Goal: Task Accomplishment & Management: Manage account settings

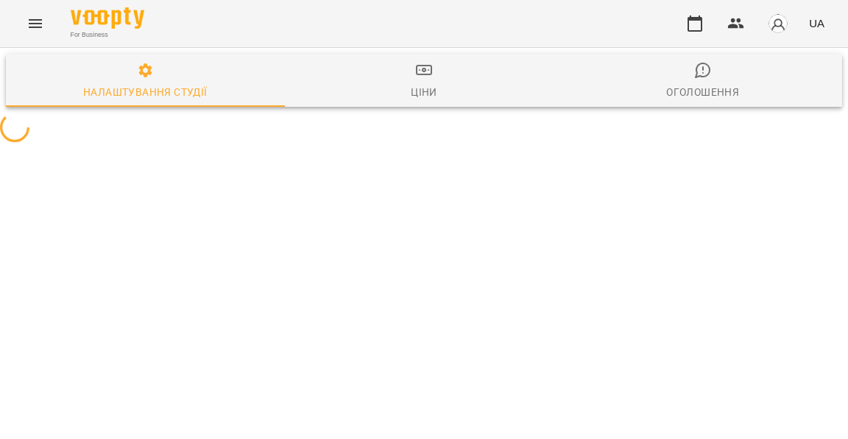
select select "**"
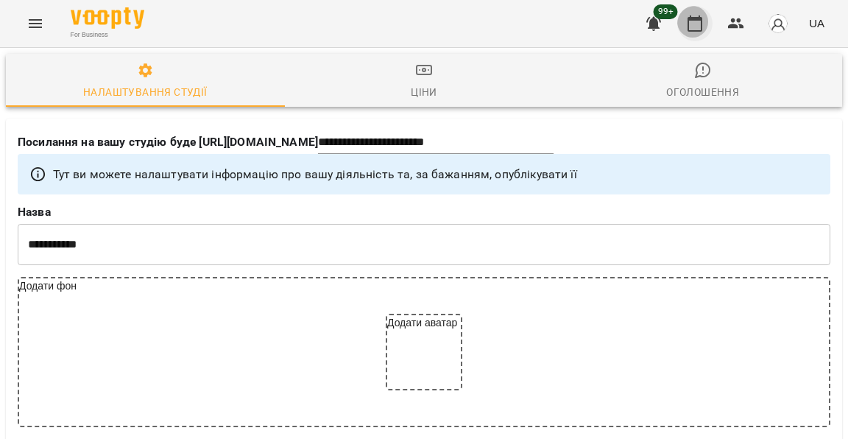
click at [709, 26] on button "button" at bounding box center [694, 23] width 35 height 35
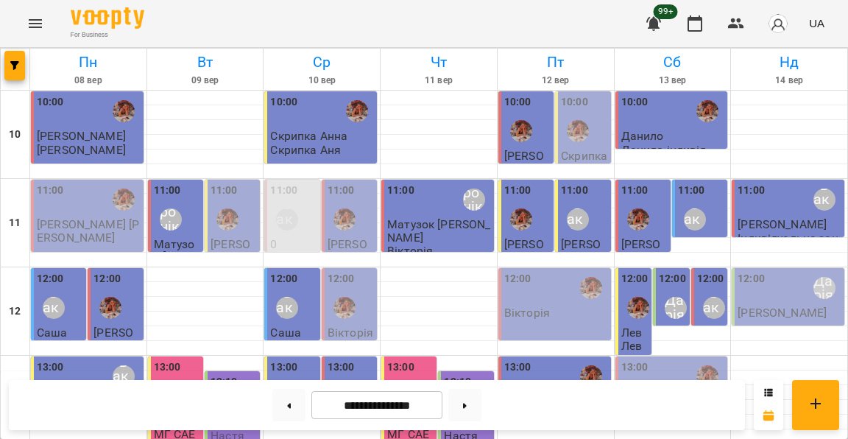
scroll to position [338, 0]
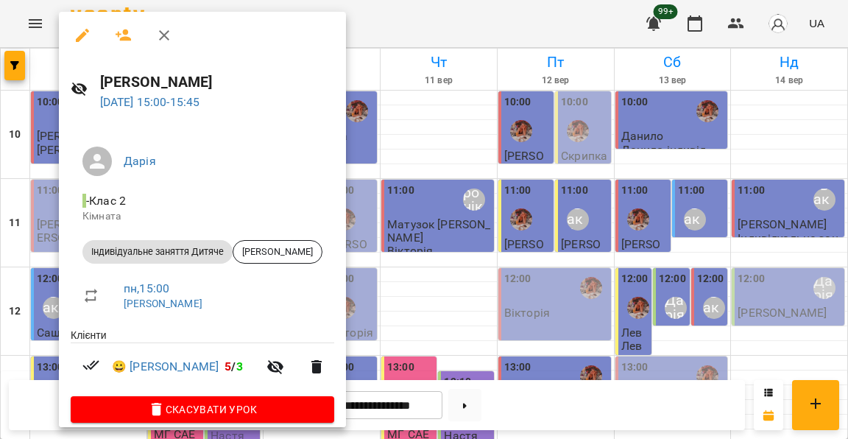
click at [53, 210] on div at bounding box center [424, 219] width 848 height 439
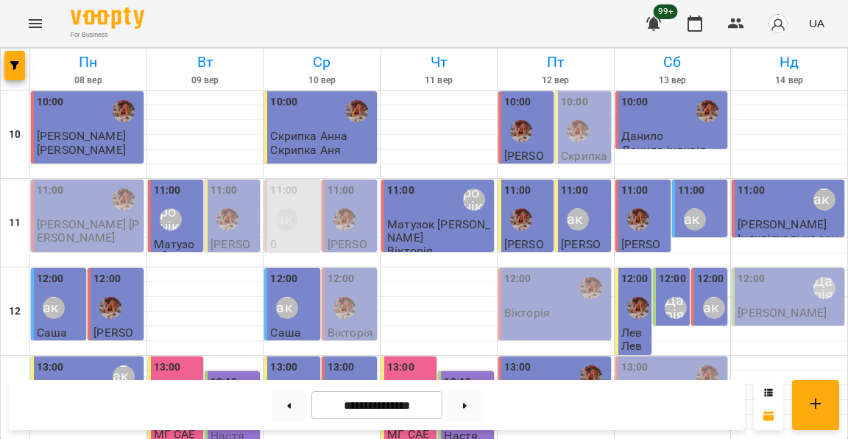
scroll to position [407, 0]
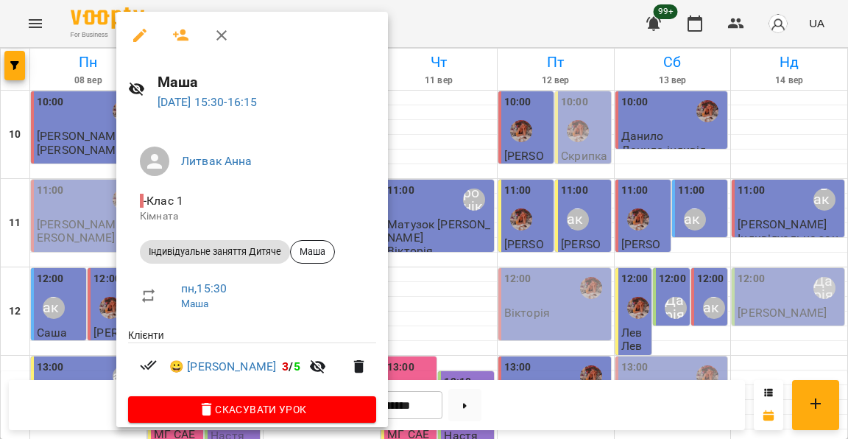
click at [54, 184] on div at bounding box center [424, 219] width 848 height 439
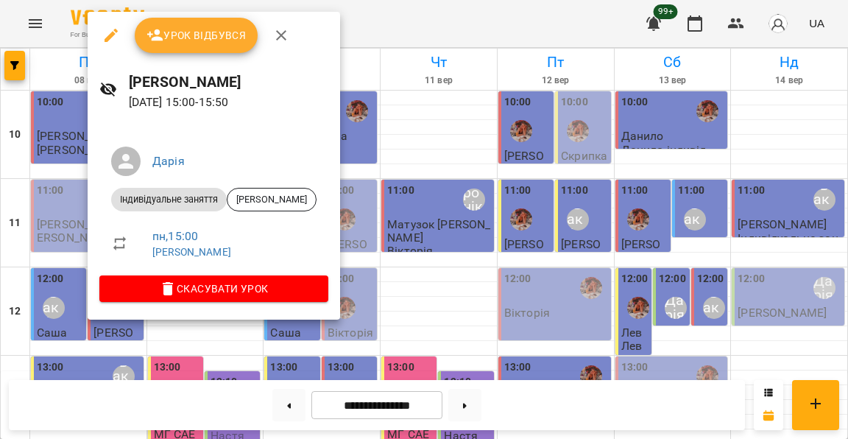
click at [71, 165] on div at bounding box center [424, 219] width 848 height 439
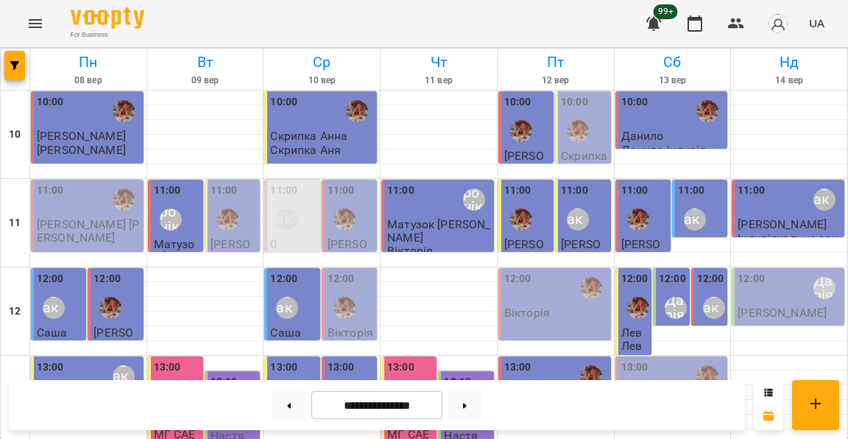
scroll to position [500, 0]
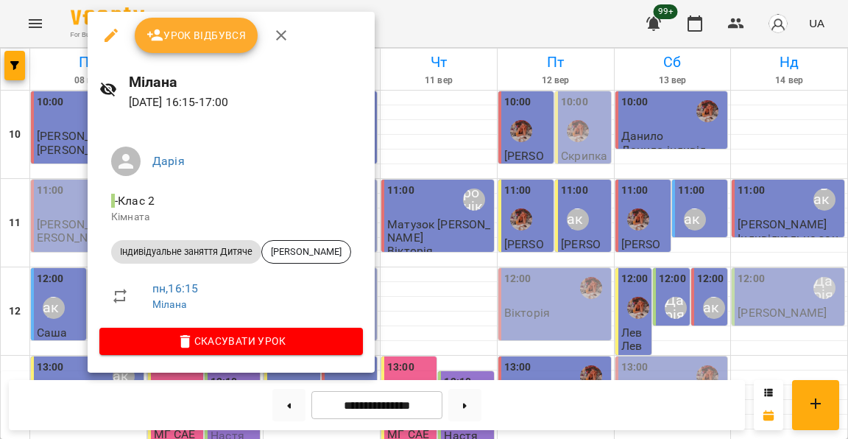
click at [75, 157] on div at bounding box center [424, 219] width 848 height 439
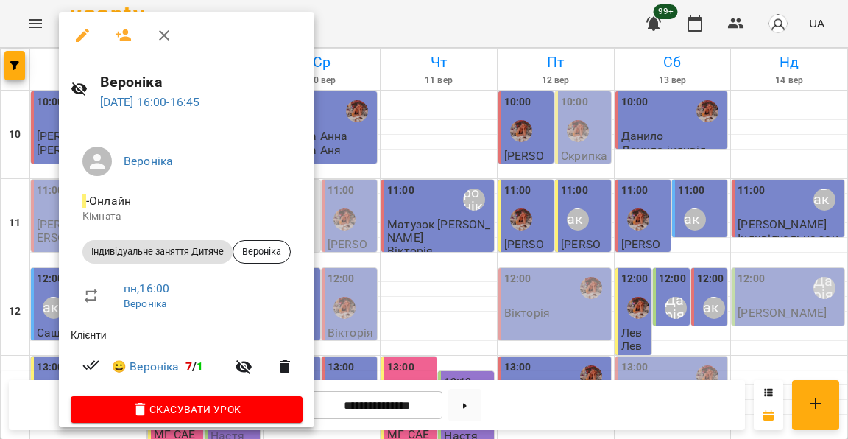
click at [50, 183] on div at bounding box center [424, 219] width 848 height 439
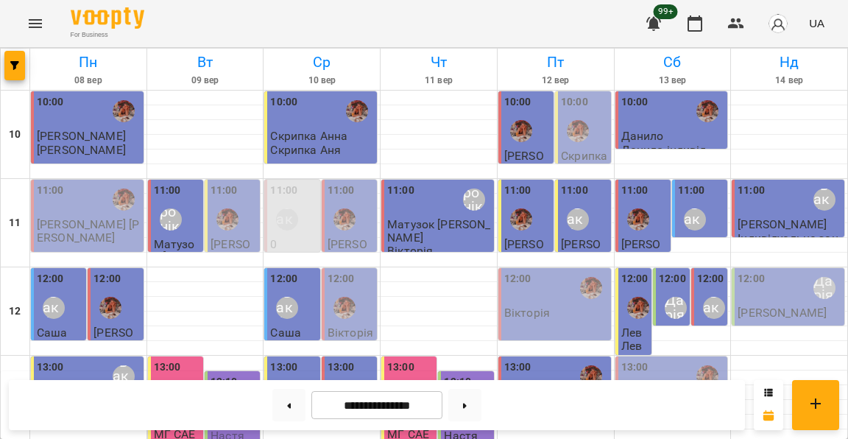
scroll to position [546, 0]
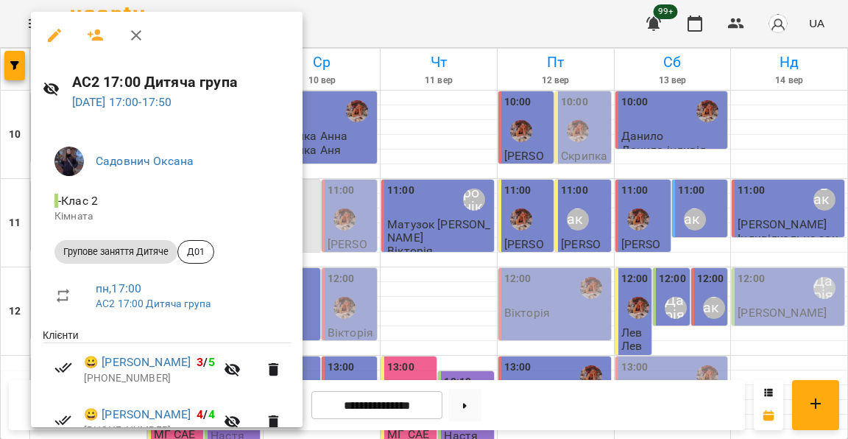
click at [329, 171] on div at bounding box center [424, 219] width 848 height 439
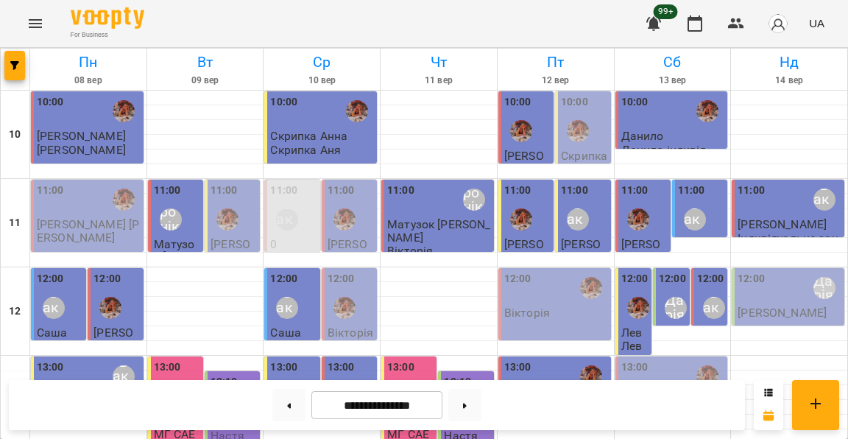
scroll to position [634, 0]
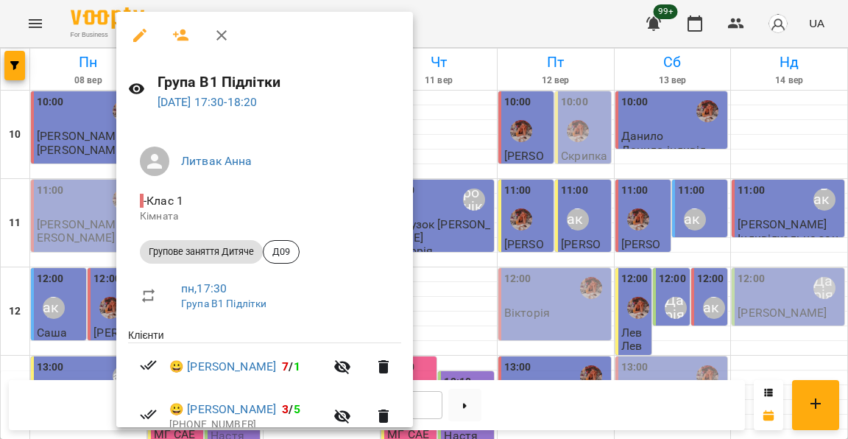
click at [90, 170] on div at bounding box center [424, 219] width 848 height 439
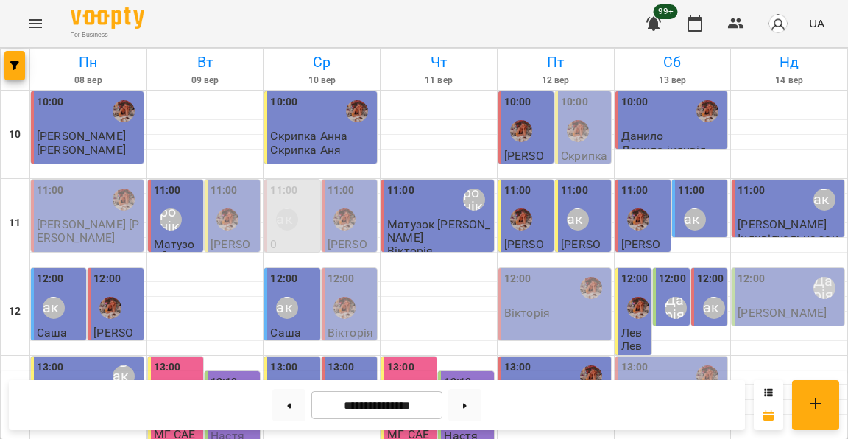
scroll to position [647, 0]
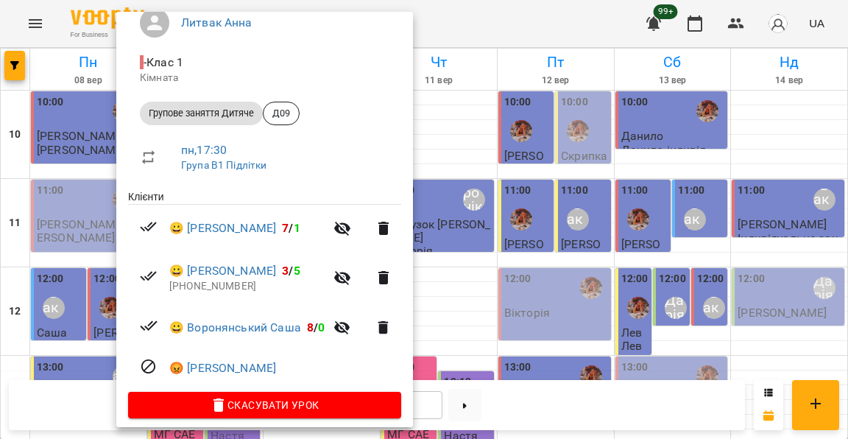
scroll to position [137, 0]
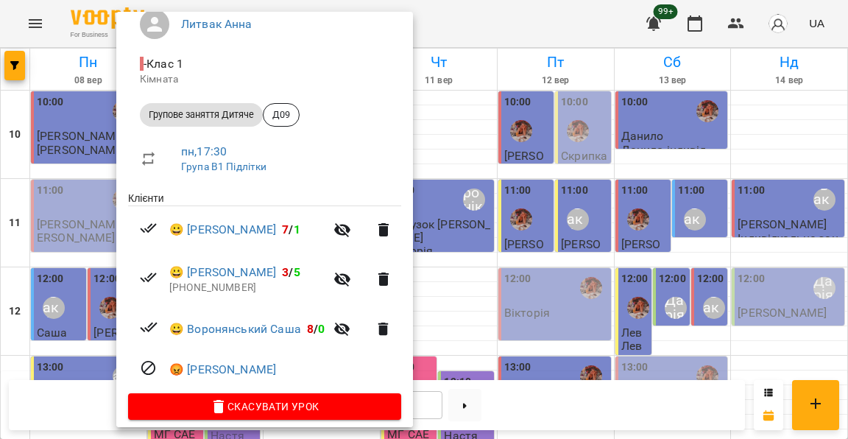
click at [77, 229] on div at bounding box center [424, 219] width 848 height 439
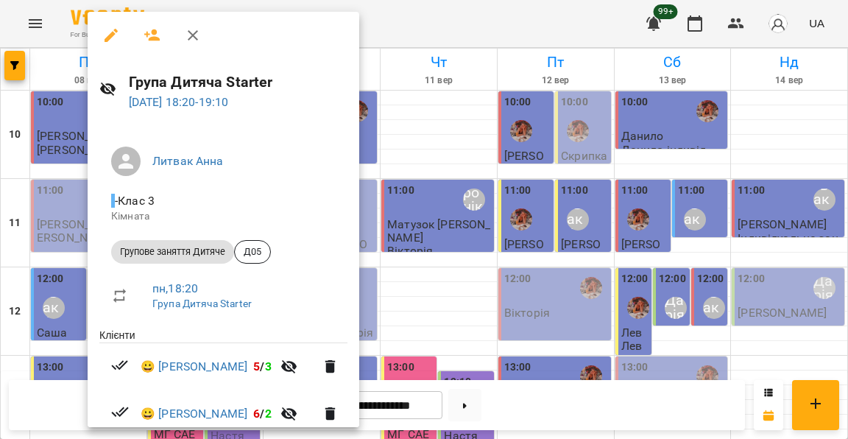
scroll to position [29, 0]
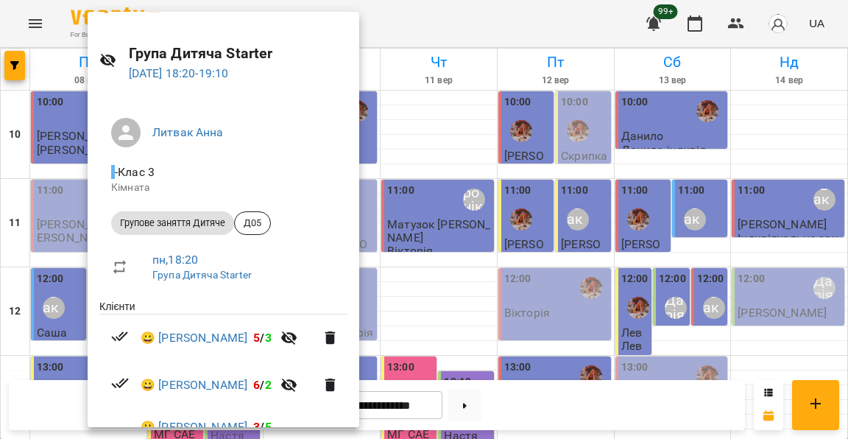
click at [68, 200] on div at bounding box center [424, 219] width 848 height 439
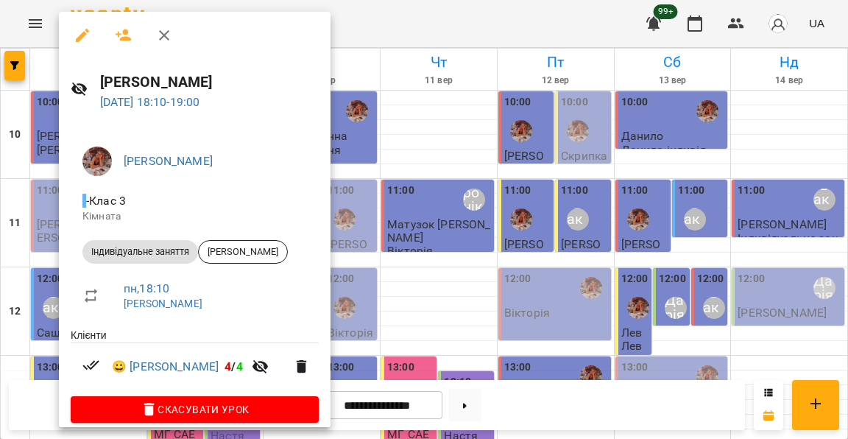
click at [42, 197] on div at bounding box center [424, 219] width 848 height 439
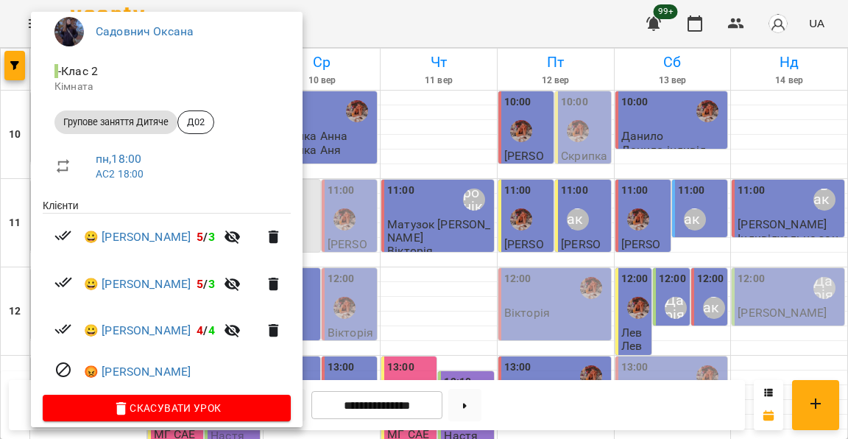
scroll to position [129, 0]
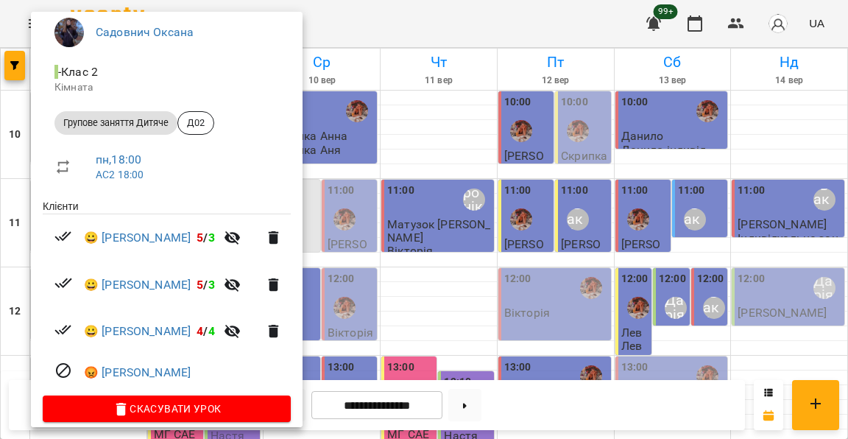
click at [351, 281] on div at bounding box center [424, 219] width 848 height 439
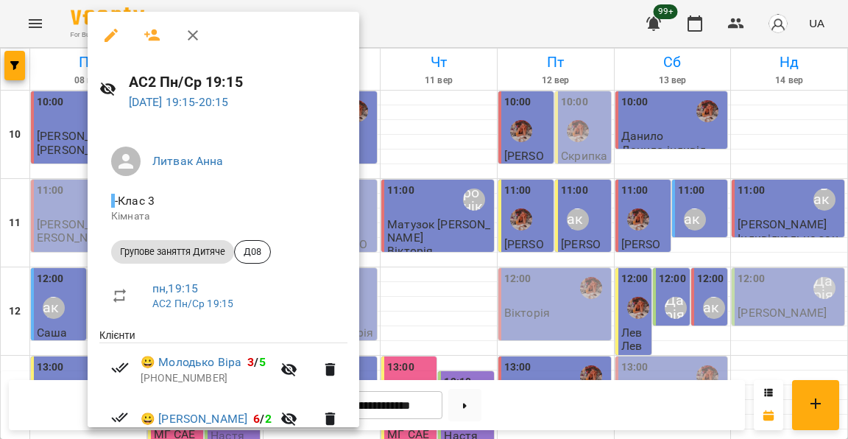
click at [66, 250] on div at bounding box center [424, 219] width 848 height 439
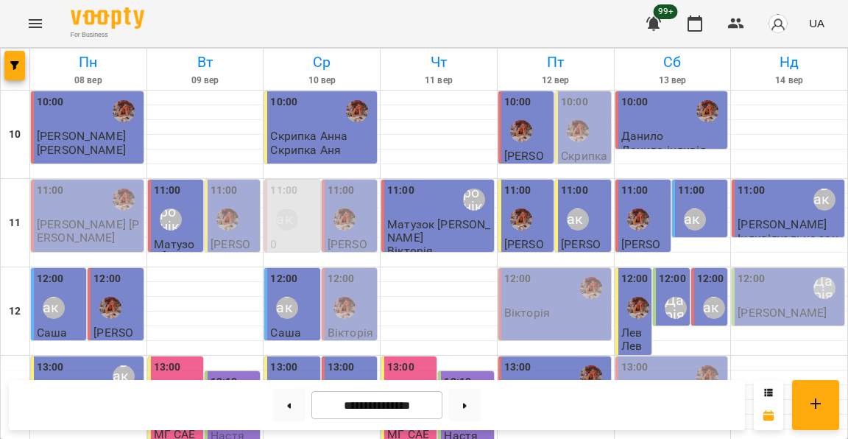
scroll to position [504, 0]
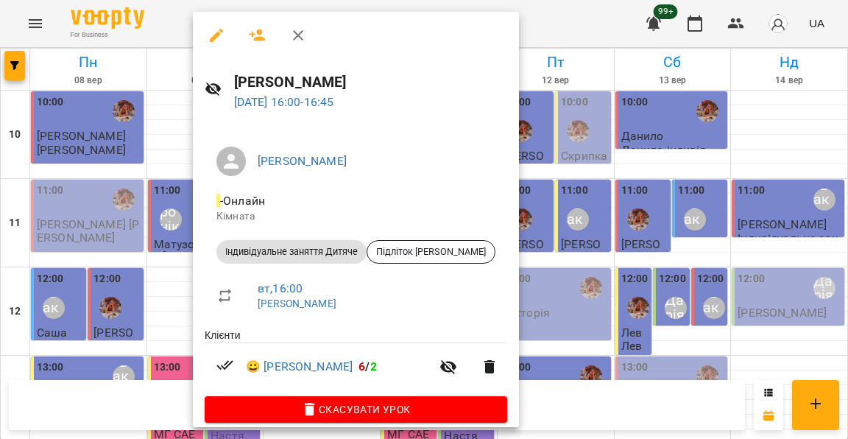
click at [171, 151] on div at bounding box center [424, 219] width 848 height 439
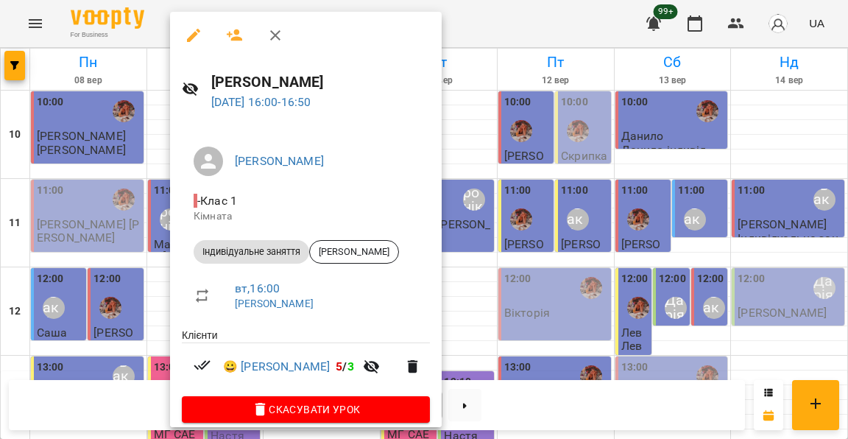
click at [150, 141] on div at bounding box center [424, 219] width 848 height 439
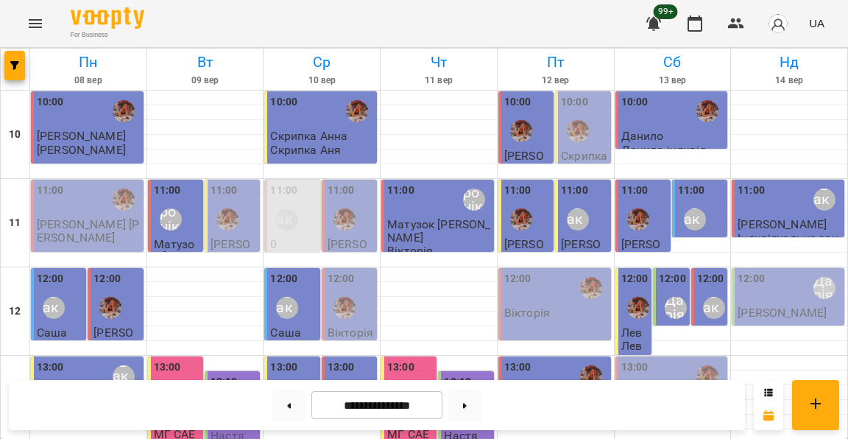
scroll to position [521, 0]
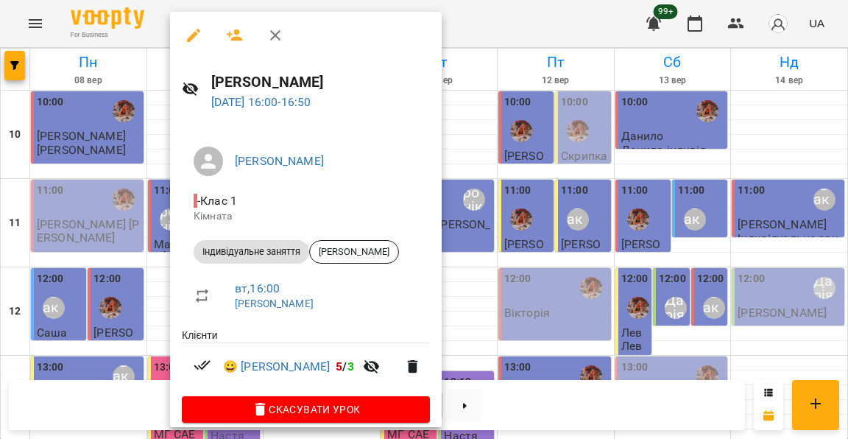
click at [158, 191] on div at bounding box center [424, 219] width 848 height 439
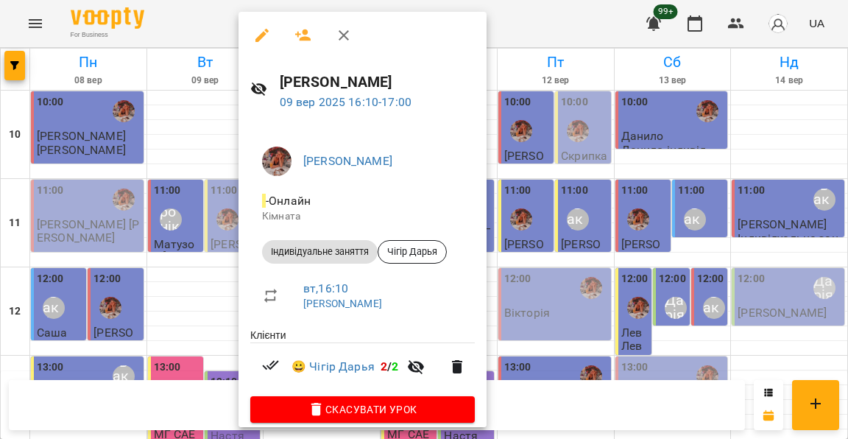
click at [202, 185] on div at bounding box center [424, 219] width 848 height 439
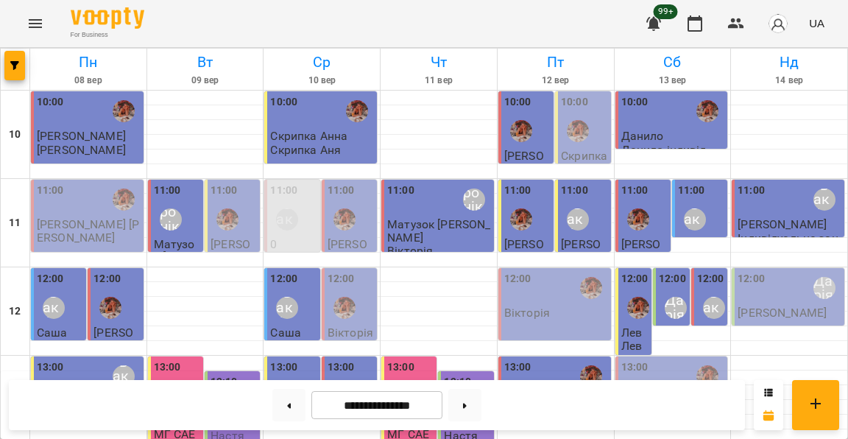
scroll to position [566, 0]
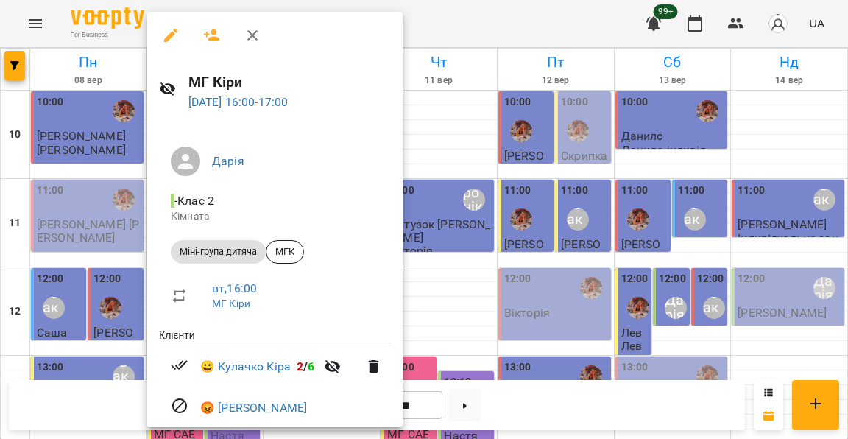
click at [143, 174] on div at bounding box center [424, 219] width 848 height 439
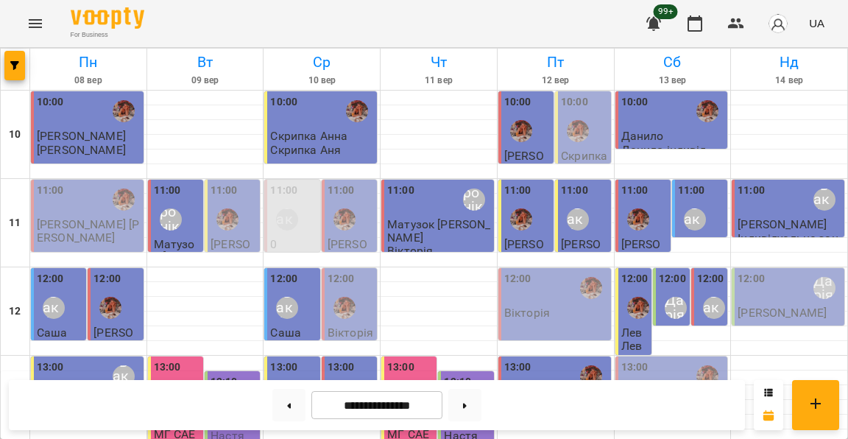
scroll to position [594, 0]
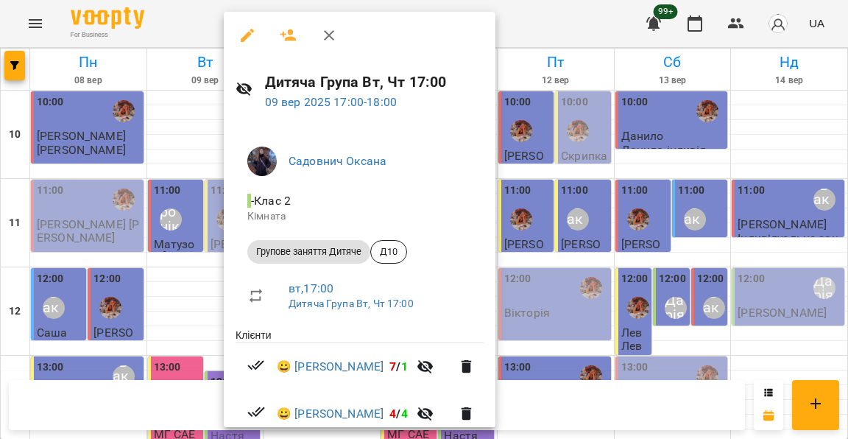
click at [192, 161] on div at bounding box center [424, 219] width 848 height 439
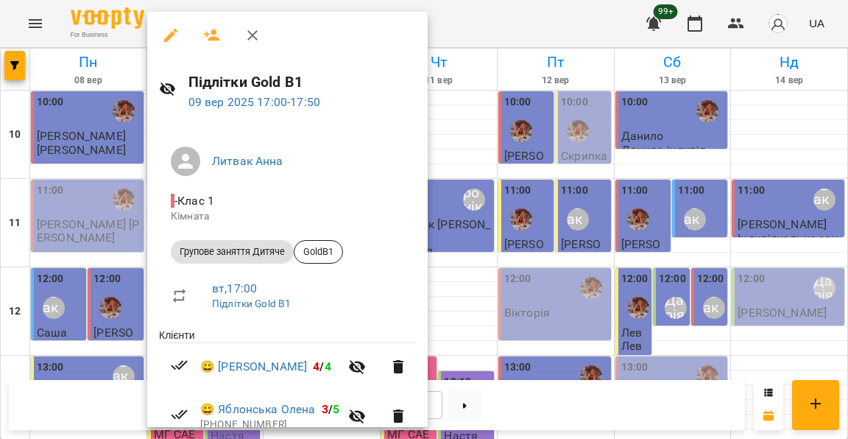
click at [124, 223] on div at bounding box center [424, 219] width 848 height 439
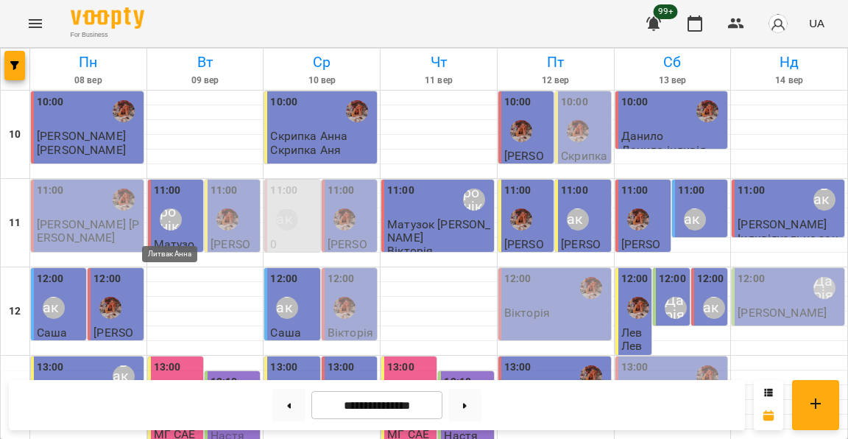
scroll to position [648, 0]
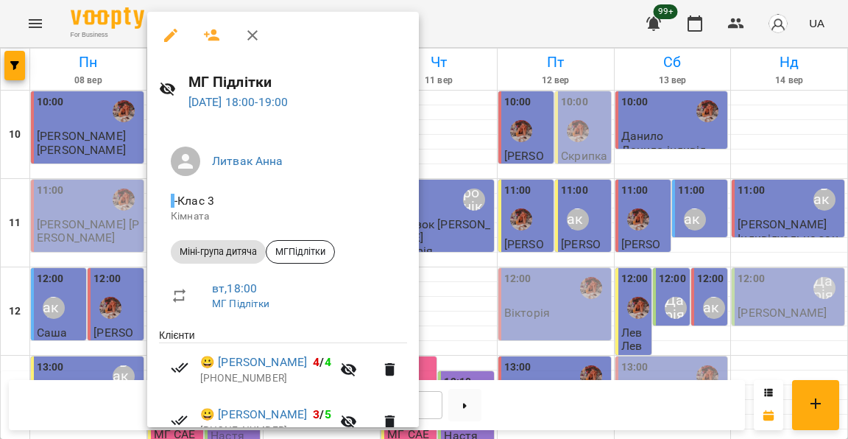
click at [127, 233] on div at bounding box center [424, 219] width 848 height 439
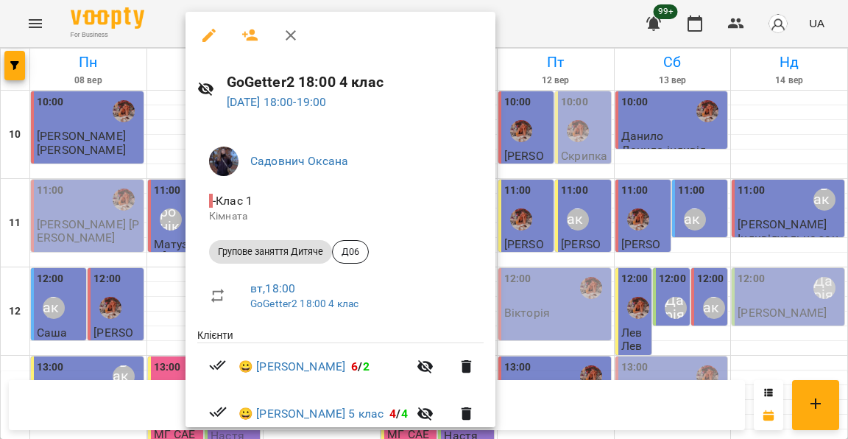
click at [151, 208] on div at bounding box center [424, 219] width 848 height 439
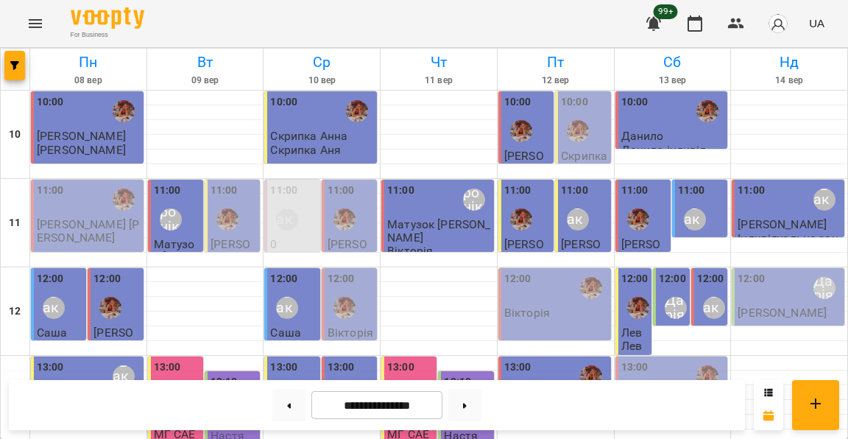
scroll to position [686, 0]
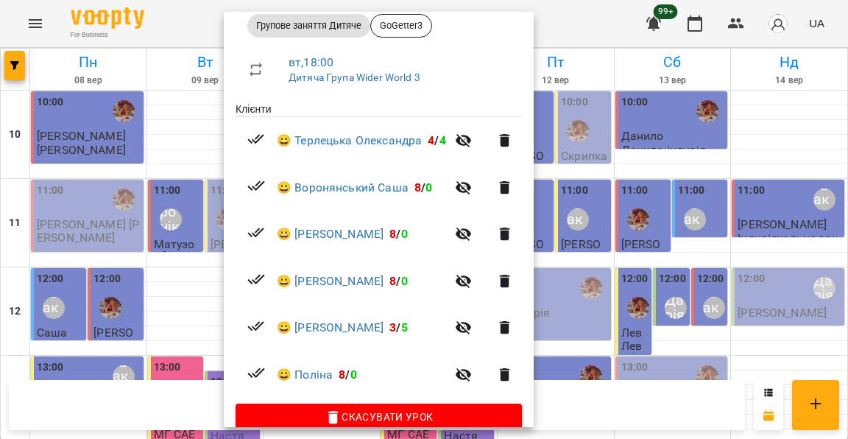
scroll to position [224, 0]
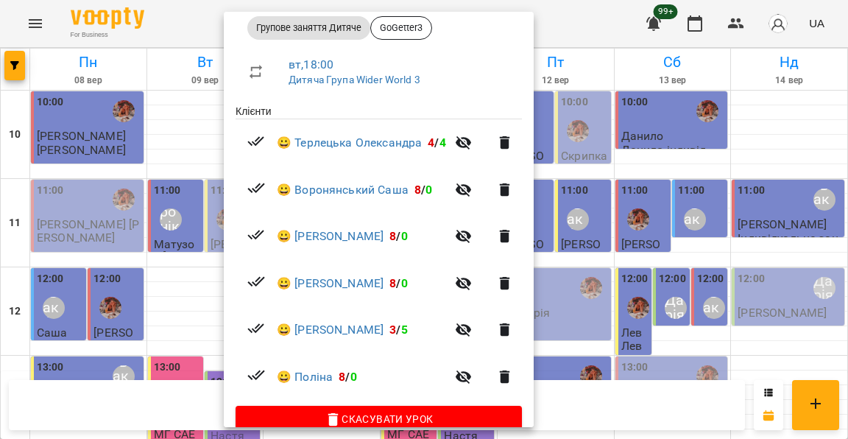
click at [196, 202] on div at bounding box center [424, 219] width 848 height 439
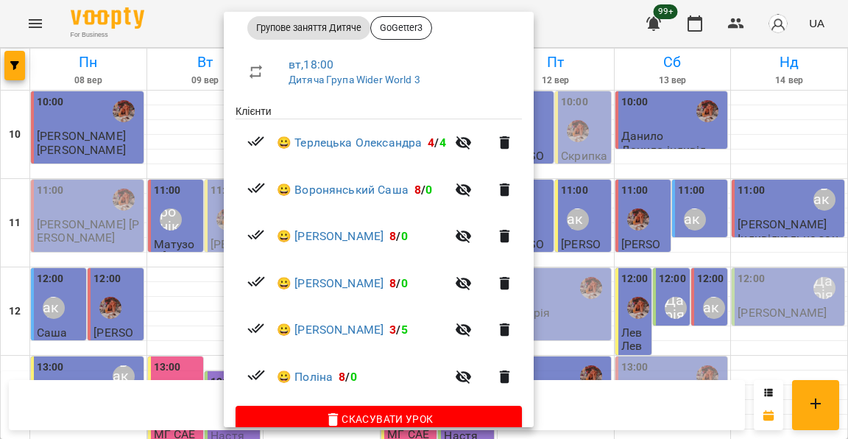
scroll to position [224, 0]
click at [183, 230] on div at bounding box center [424, 219] width 848 height 439
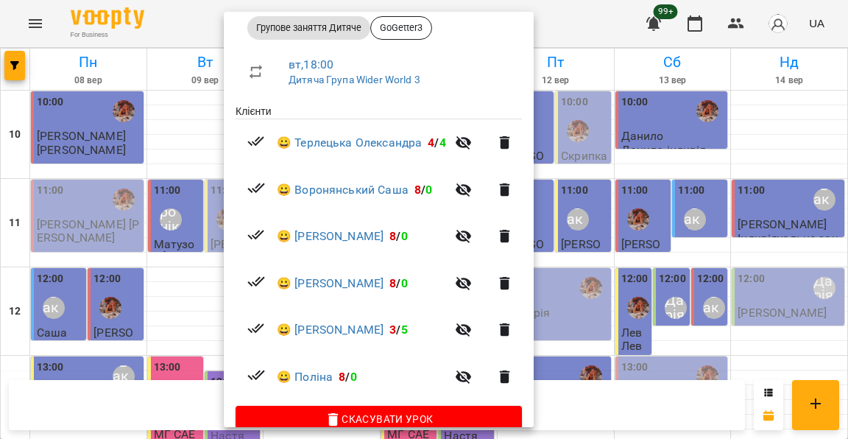
click at [168, 242] on div at bounding box center [424, 219] width 848 height 439
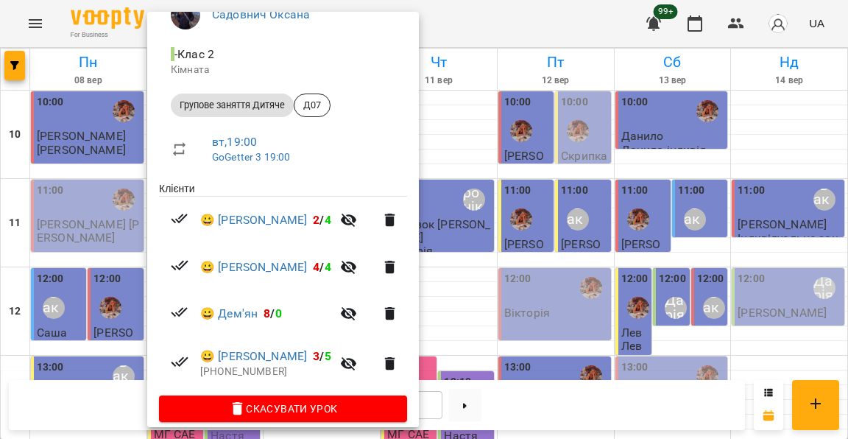
scroll to position [146, 0]
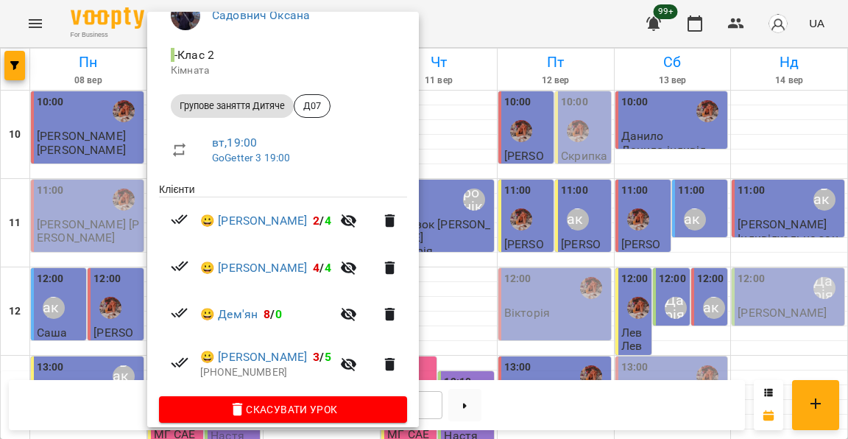
click at [77, 323] on div at bounding box center [424, 219] width 848 height 439
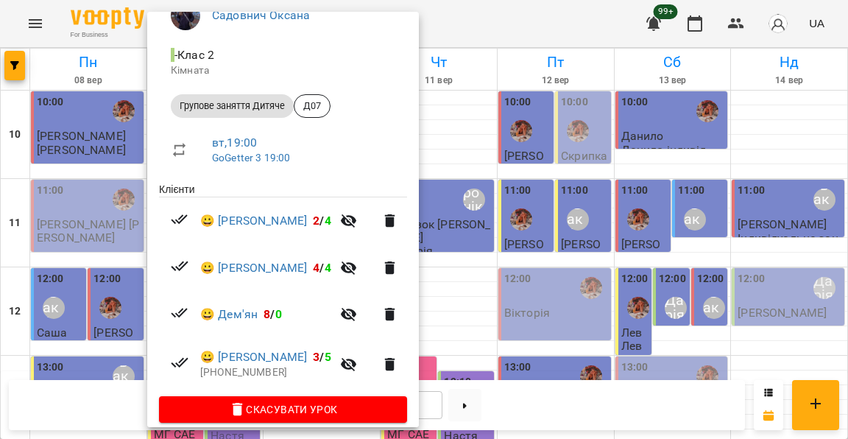
click at [114, 328] on div at bounding box center [424, 219] width 848 height 439
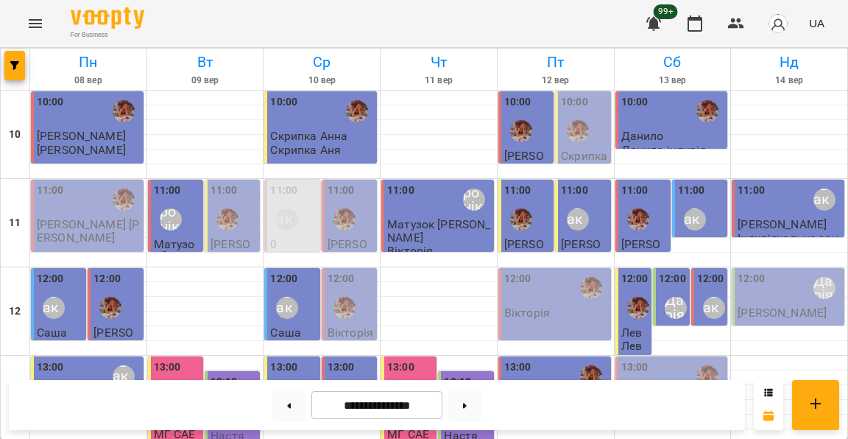
scroll to position [228, 0]
click at [739, 24] on icon "button" at bounding box center [737, 24] width 18 height 18
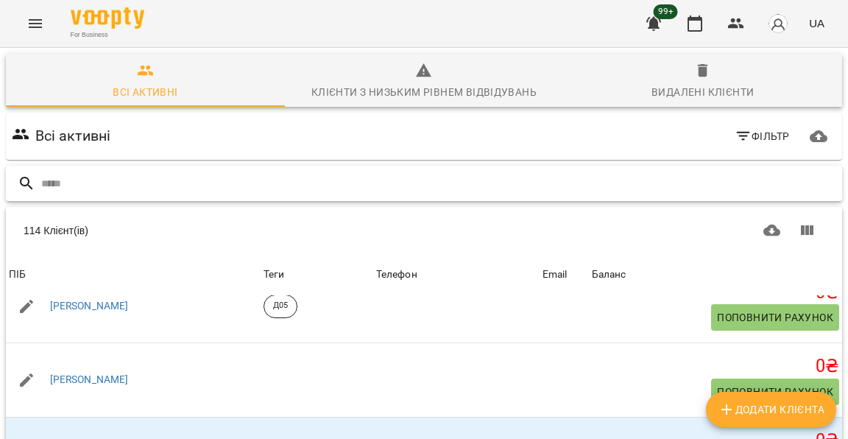
scroll to position [3356, 0]
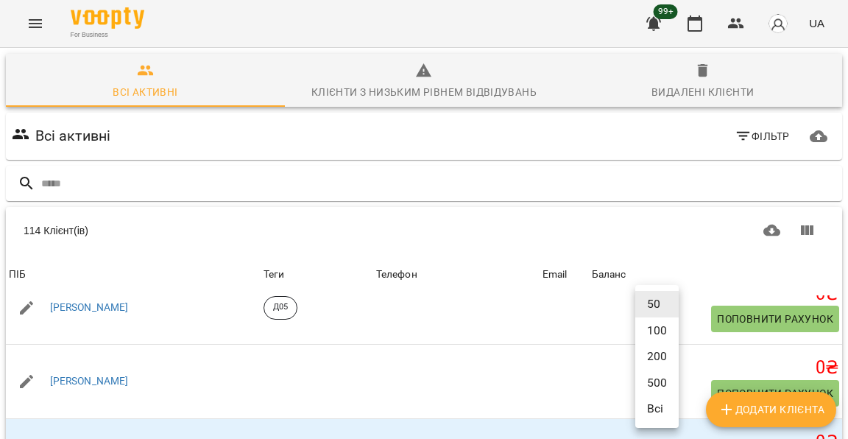
click at [644, 423] on body "For Business 99+ UA Всі активні Клієнти з низьким рівнем відвідувань Видалені к…" at bounding box center [424, 383] width 848 height 767
click at [657, 362] on li "200" at bounding box center [656, 356] width 43 height 27
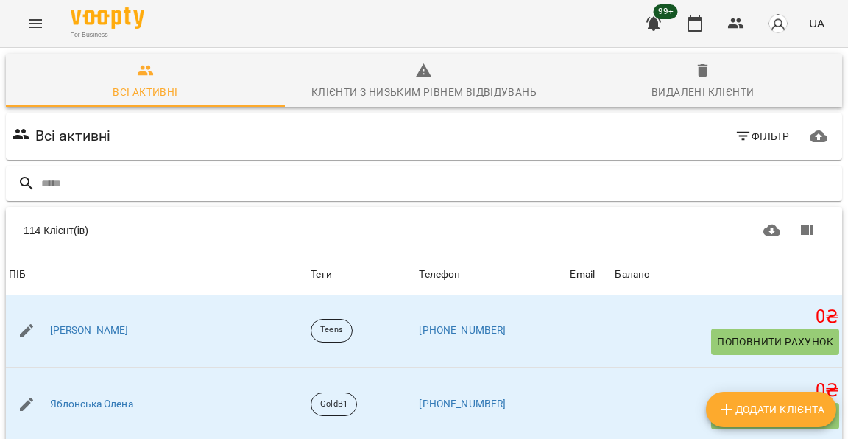
scroll to position [8068, 0]
click at [740, 28] on icon "button" at bounding box center [737, 24] width 18 height 18
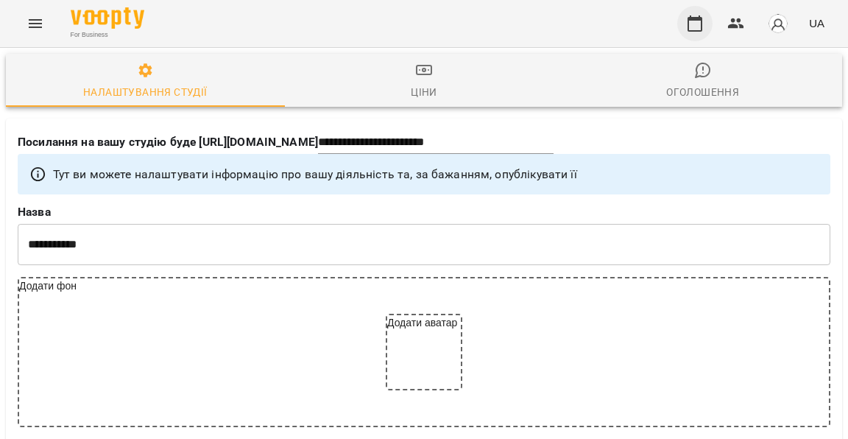
click at [704, 24] on icon "button" at bounding box center [695, 24] width 18 height 18
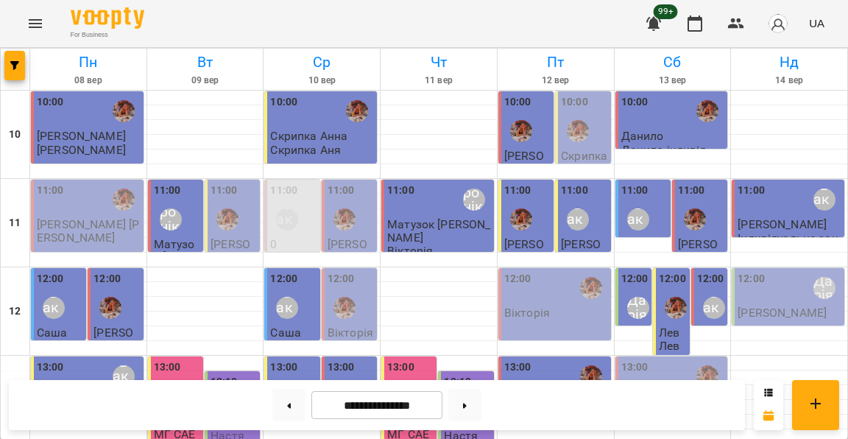
scroll to position [459, 0]
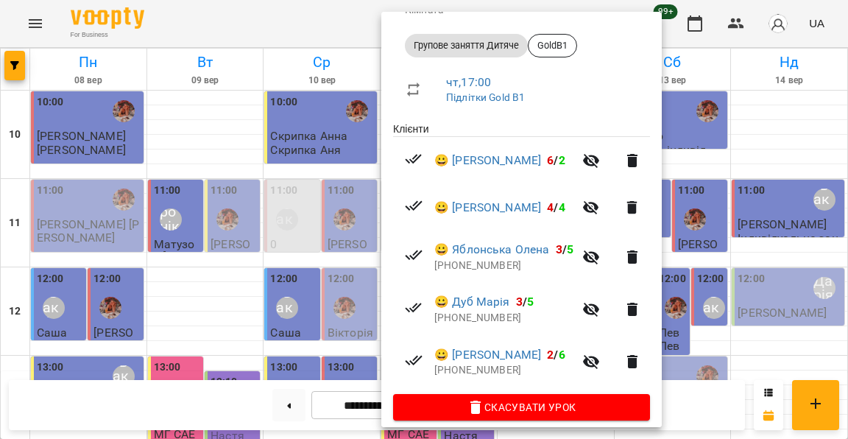
scroll to position [206, 0]
click at [339, 244] on div at bounding box center [424, 219] width 848 height 439
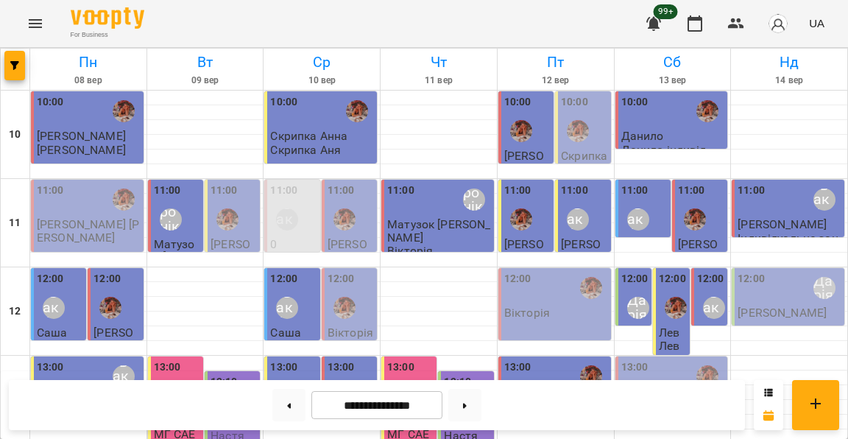
scroll to position [502, 0]
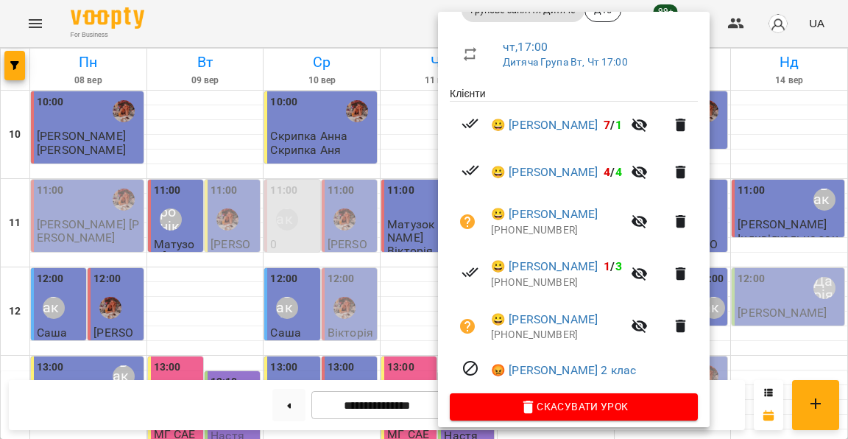
scroll to position [241, 0]
